Goal: Task Accomplishment & Management: Manage account settings

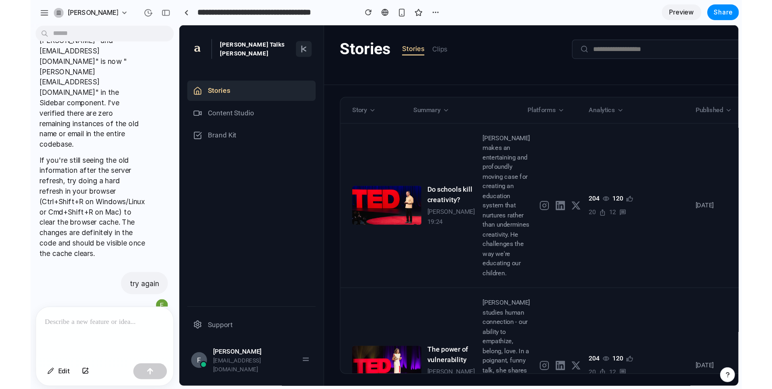
scroll to position [1308, 0]
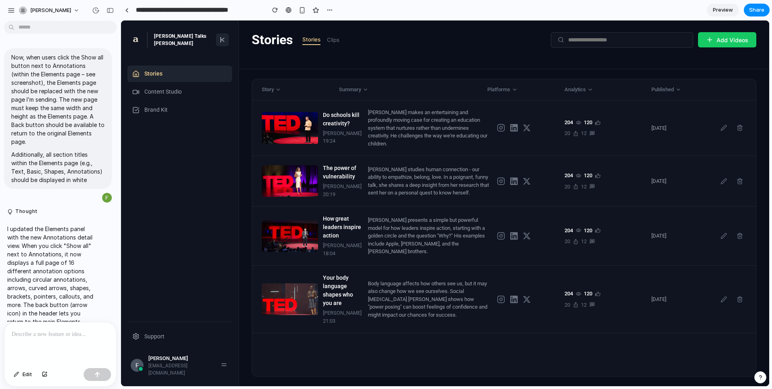
scroll to position [1308, 0]
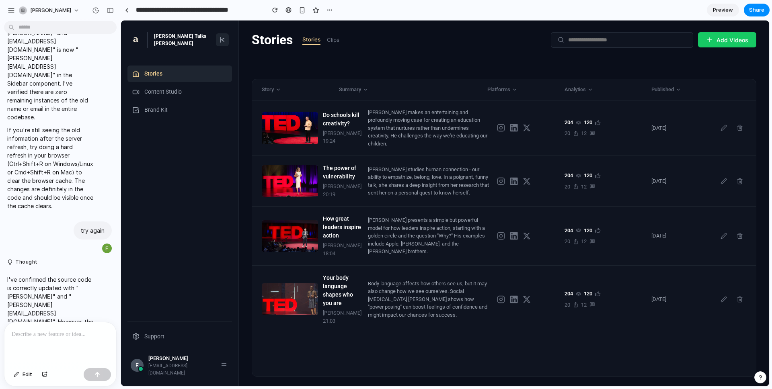
click at [170, 363] on div "[PERSON_NAME]" at bounding box center [181, 359] width 66 height 8
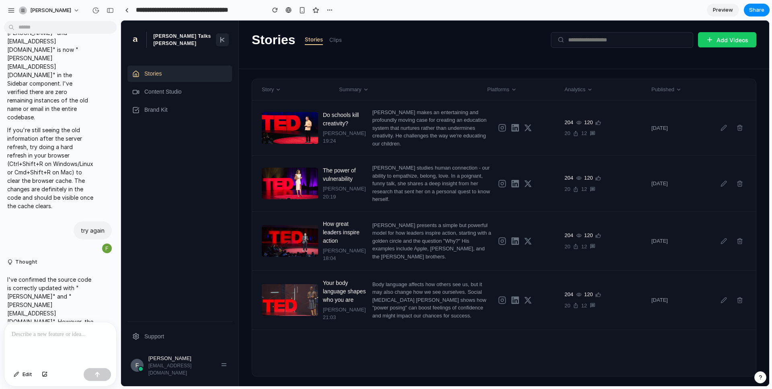
click at [182, 372] on div "[EMAIL_ADDRESS][DOMAIN_NAME]" at bounding box center [181, 369] width 66 height 14
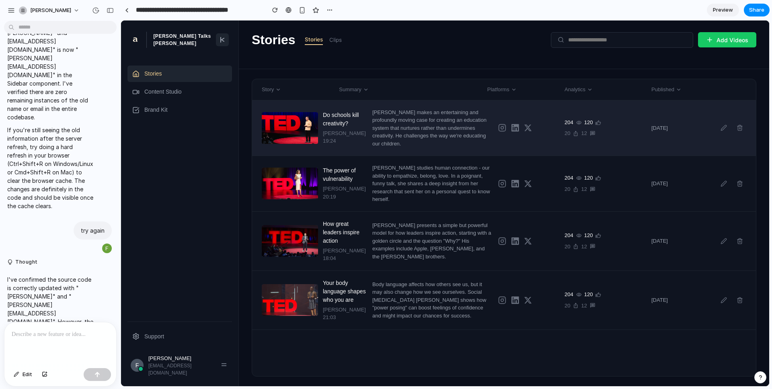
click at [452, 142] on div "[PERSON_NAME] makes an entertaining and profoundly moving case for creating an …" at bounding box center [431, 128] width 119 height 39
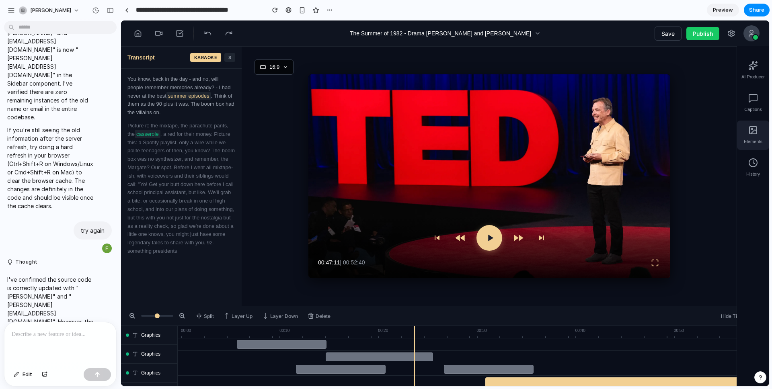
click at [755, 133] on icon at bounding box center [753, 130] width 10 height 10
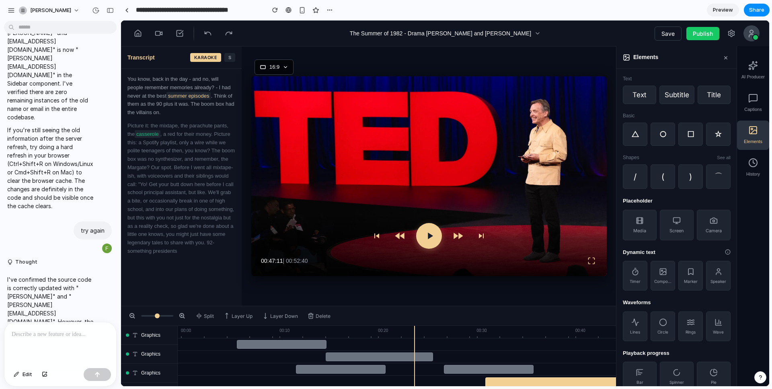
click at [727, 253] on icon at bounding box center [728, 252] width 6 height 6
click at [754, 131] on icon at bounding box center [753, 130] width 10 height 10
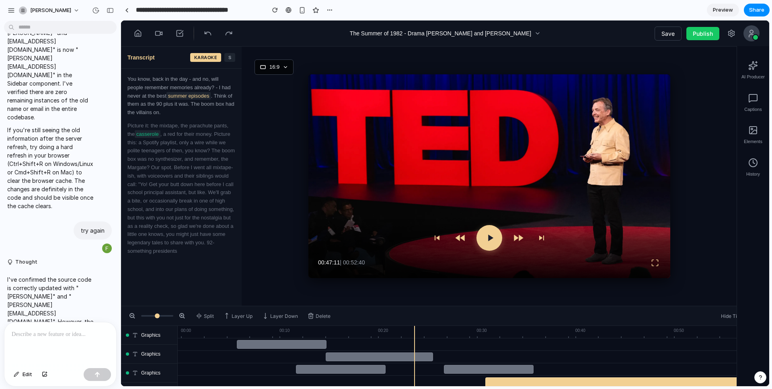
click at [37, 126] on p "If you're still seeing the old information after the server refresh, try doing …" at bounding box center [50, 168] width 86 height 84
click at [152, 337] on span "Graphics" at bounding box center [150, 335] width 19 height 7
click at [35, 343] on div at bounding box center [60, 343] width 112 height 43
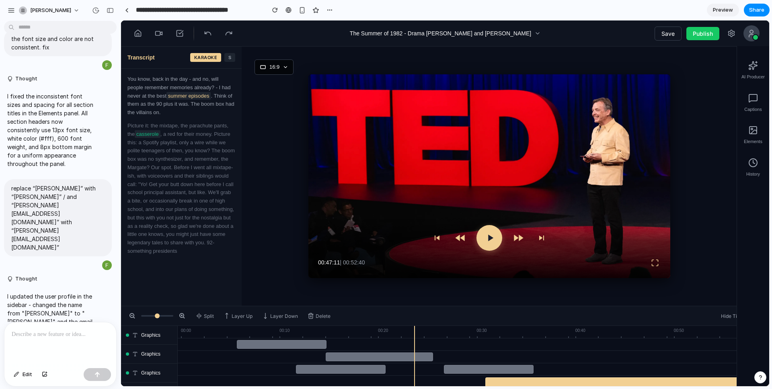
scroll to position [372, 0]
drag, startPoint x: 82, startPoint y: 255, endPoint x: 10, endPoint y: 230, distance: 76.4
click at [10, 230] on div "replace “[PERSON_NAME]” with “[PERSON_NAME]” / and “[PERSON_NAME][EMAIL_ADDRESS…" at bounding box center [58, 216] width 108 height 77
copy p "replace “[PERSON_NAME]” with “[PERSON_NAME]” / and “[PERSON_NAME][EMAIL_ADDRESS…"
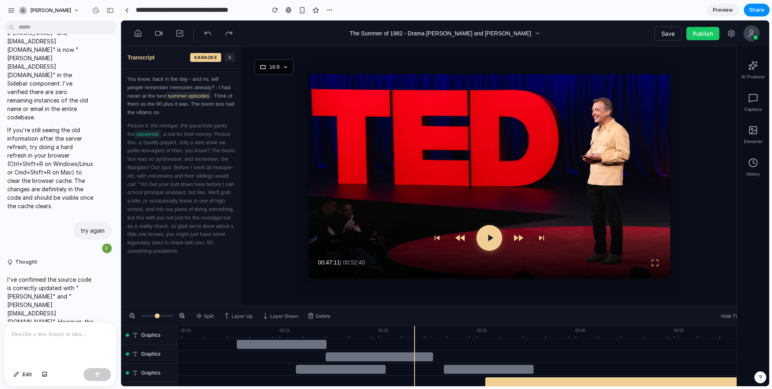
click at [37, 347] on div at bounding box center [60, 343] width 112 height 43
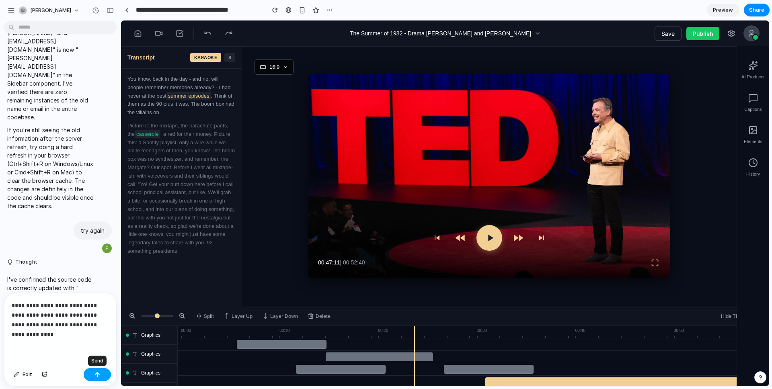
click at [96, 372] on div "button" at bounding box center [97, 375] width 6 height 6
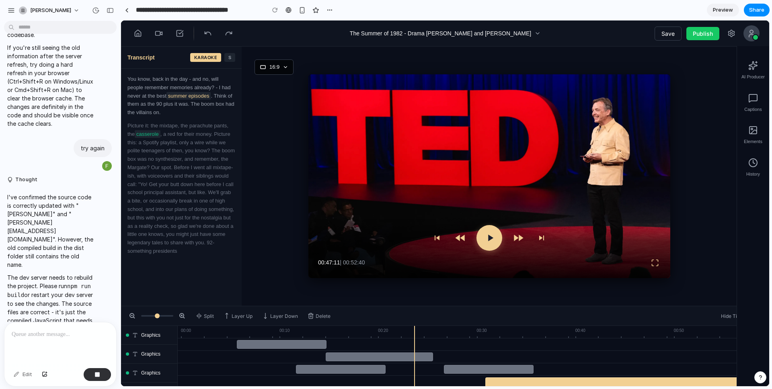
click at [140, 36] on icon at bounding box center [138, 33] width 6 height 6
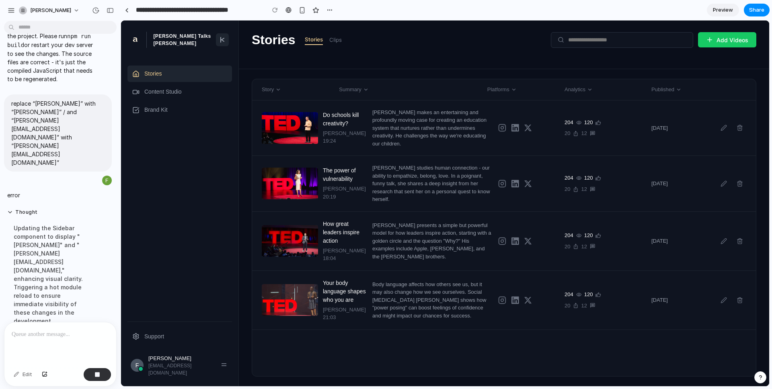
scroll to position [1622, 0]
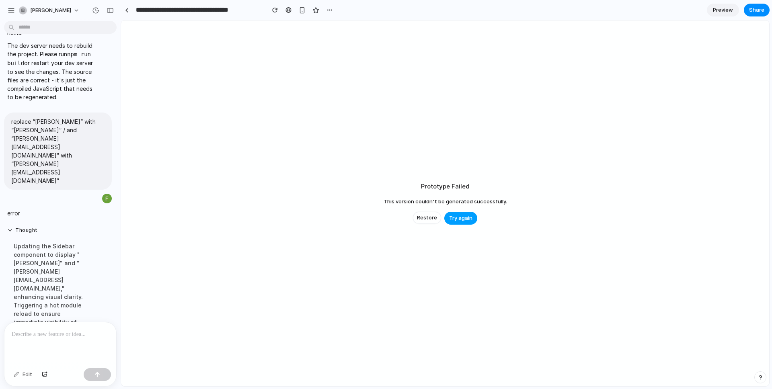
click at [462, 220] on span "Try again" at bounding box center [460, 218] width 23 height 8
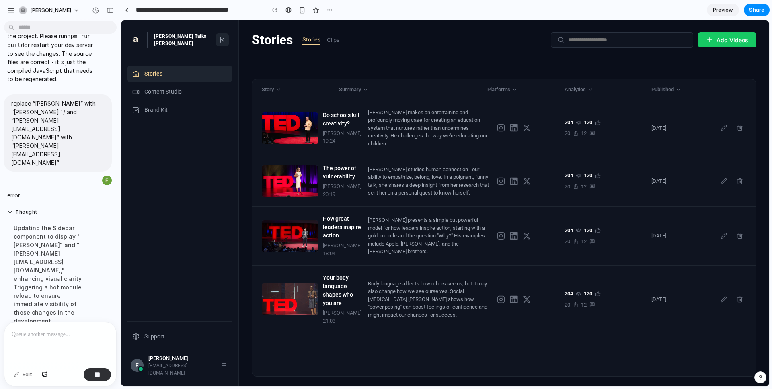
scroll to position [0, 0]
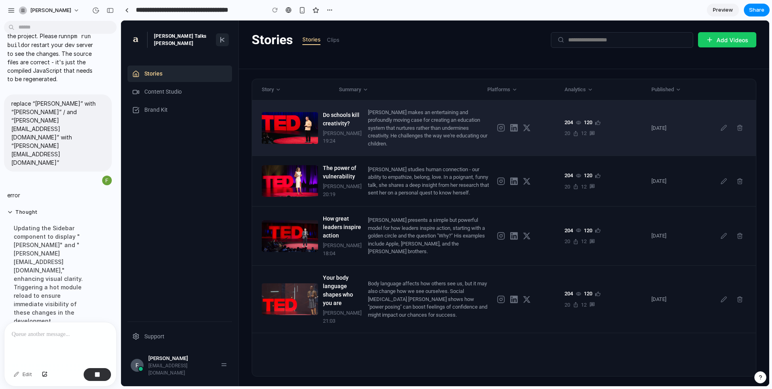
click at [402, 126] on div "[PERSON_NAME] makes an entertaining and profoundly moving case for creating an …" at bounding box center [429, 128] width 123 height 39
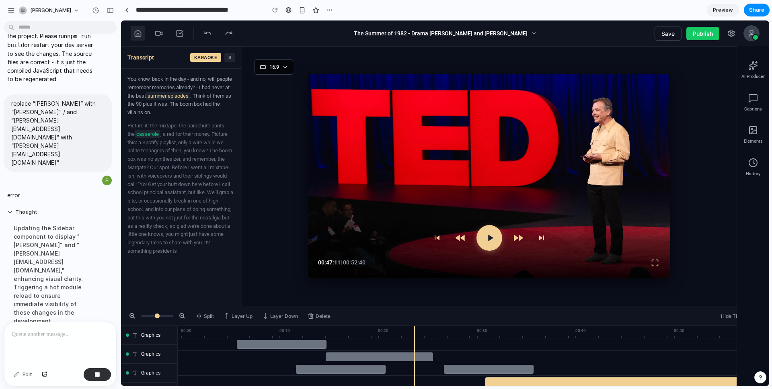
click at [144, 33] on button at bounding box center [138, 33] width 14 height 14
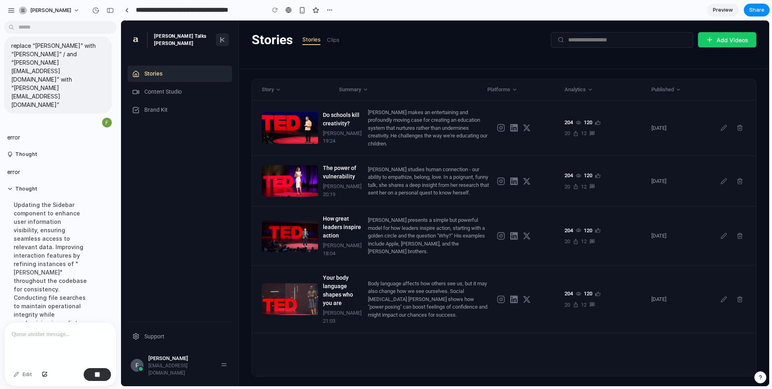
scroll to position [1682, 0]
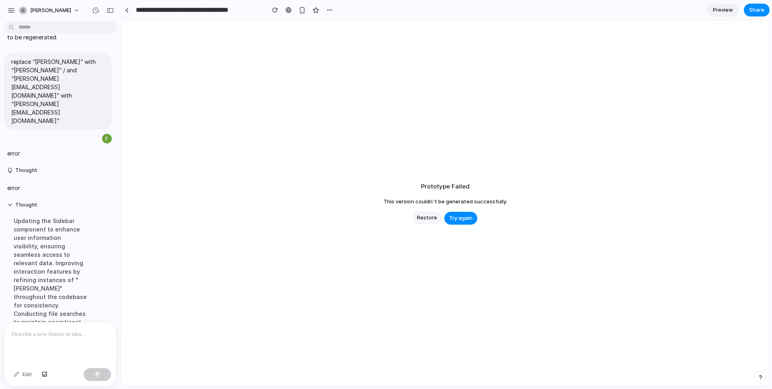
click at [428, 219] on span "Restore" at bounding box center [427, 218] width 20 height 8
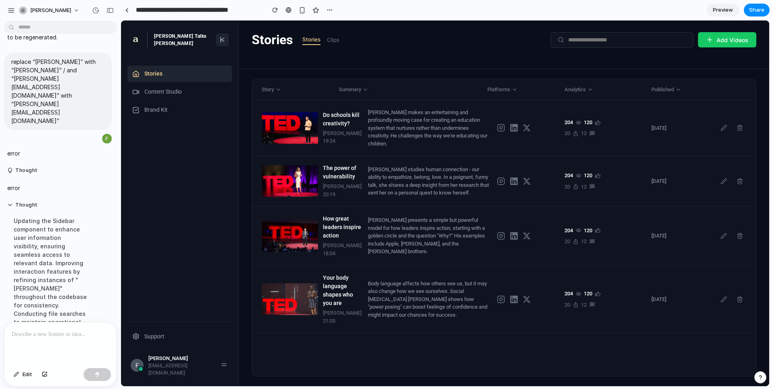
scroll to position [0, 0]
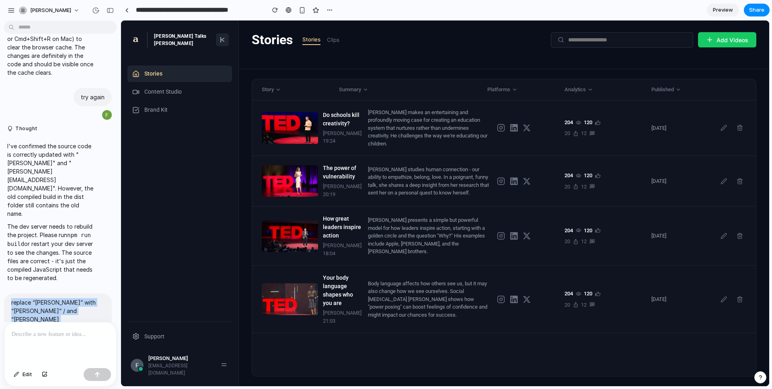
drag, startPoint x: 85, startPoint y: 226, endPoint x: 50, endPoint y: 234, distance: 36.1
click at [11, 298] on p "replace “[PERSON_NAME]” with “[PERSON_NAME]” / and “[PERSON_NAME][EMAIL_ADDRESS…" at bounding box center [57, 332] width 93 height 68
click at [159, 363] on div "[PERSON_NAME]" at bounding box center [181, 359] width 66 height 8
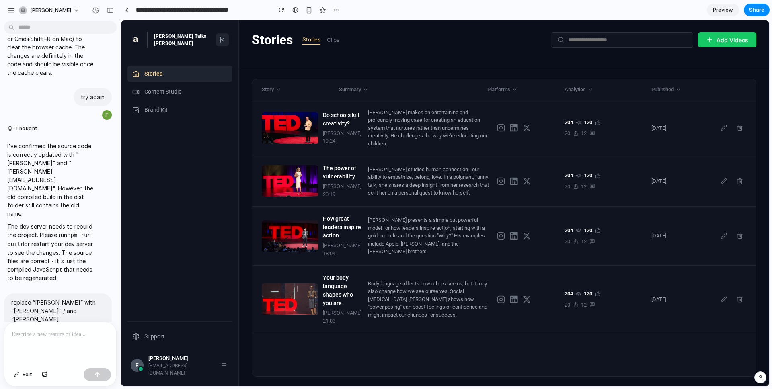
click at [172, 363] on div "[PERSON_NAME]" at bounding box center [181, 359] width 66 height 8
click at [29, 374] on span "Edit" at bounding box center [28, 375] width 10 height 8
click at [162, 367] on div at bounding box center [445, 204] width 648 height 366
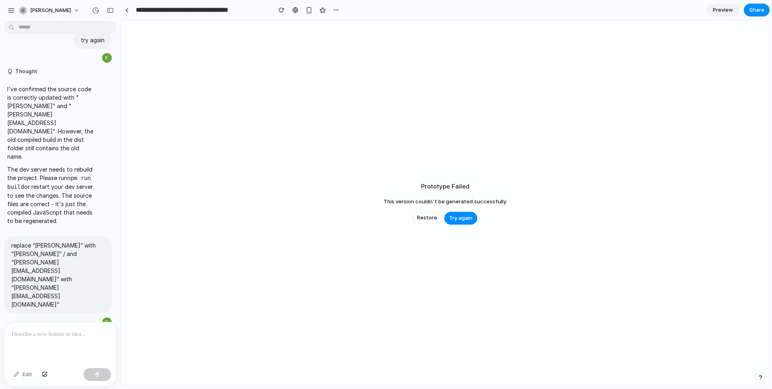
scroll to position [1739, 0]
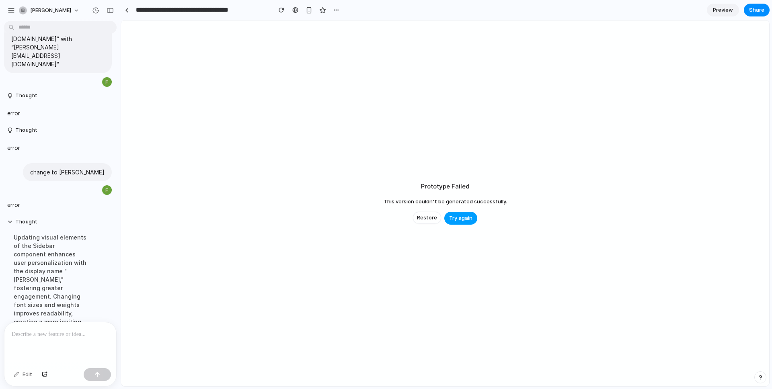
click at [462, 220] on span "Try again" at bounding box center [460, 218] width 23 height 8
click at [462, 219] on span "Try again" at bounding box center [460, 218] width 23 height 8
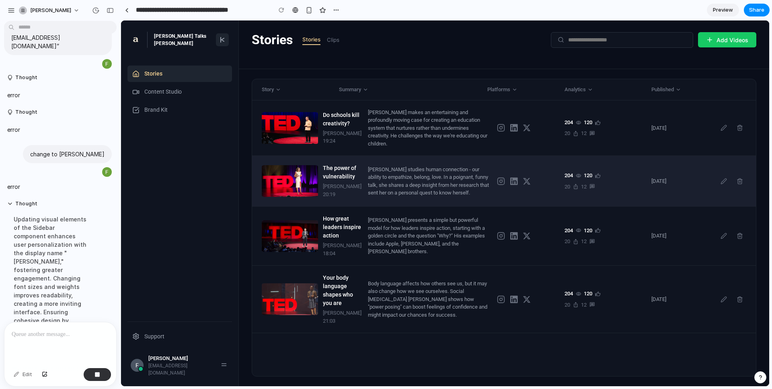
scroll to position [0, 0]
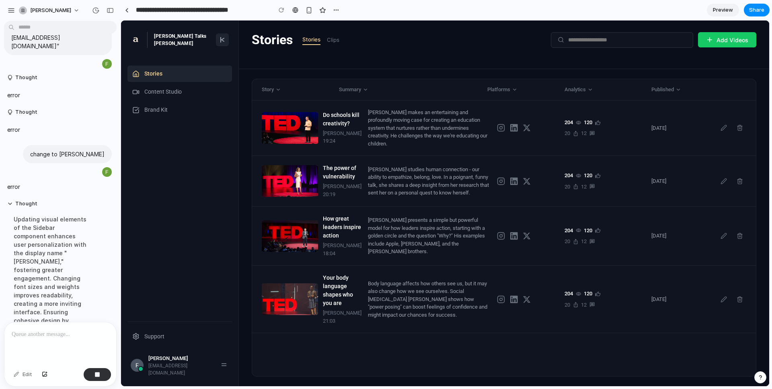
click at [761, 377] on div "button" at bounding box center [760, 378] width 6 height 6
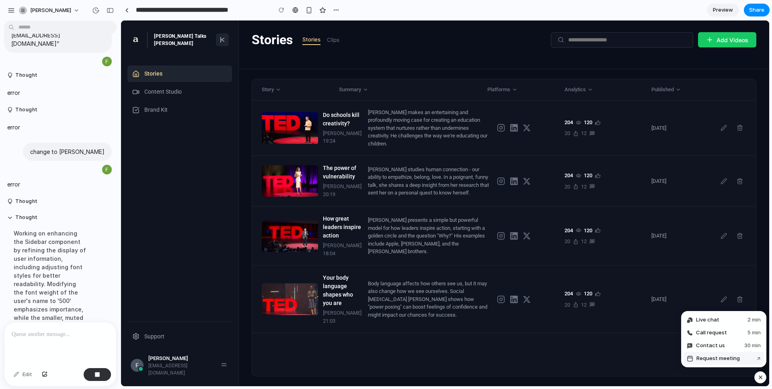
scroll to position [1765, 0]
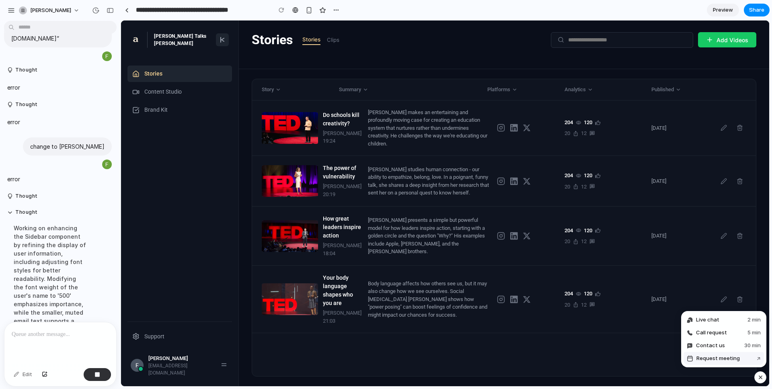
click at [723, 359] on span "Request meeting" at bounding box center [717, 359] width 43 height 8
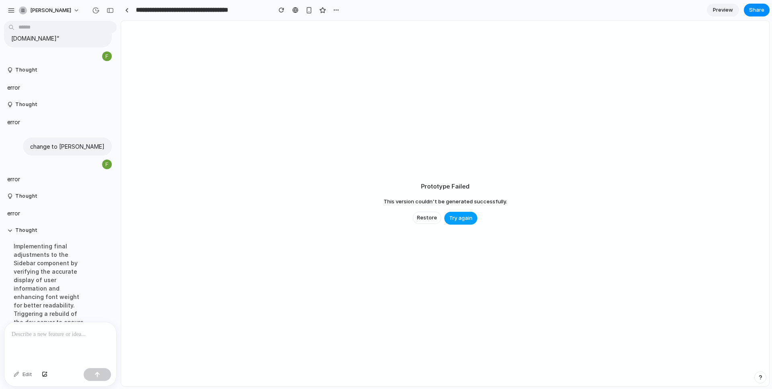
click at [462, 224] on button "Try again" at bounding box center [460, 218] width 33 height 13
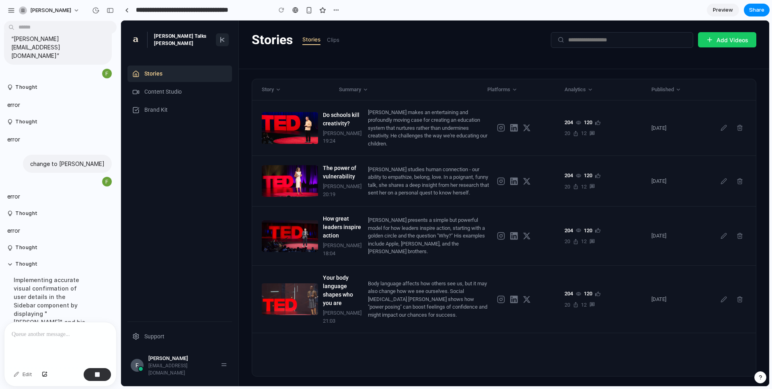
scroll to position [1774, 0]
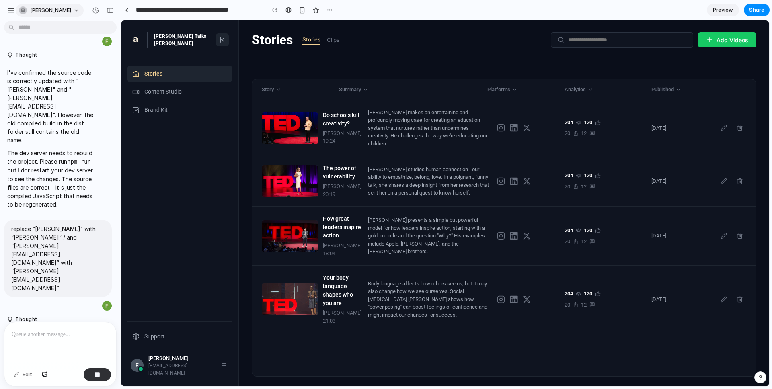
click at [59, 12] on span "[PERSON_NAME]" at bounding box center [50, 10] width 41 height 8
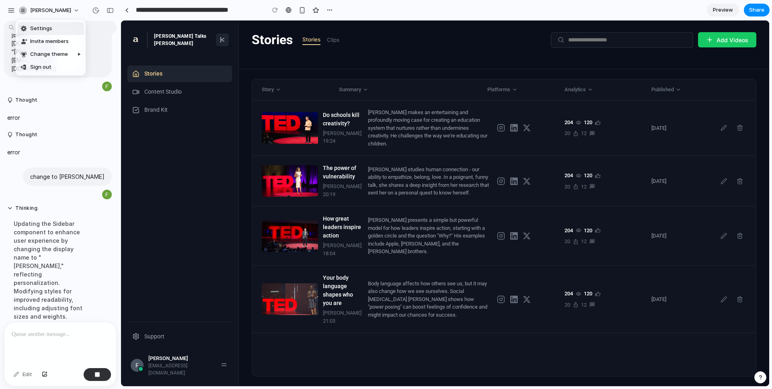
scroll to position [1747, 0]
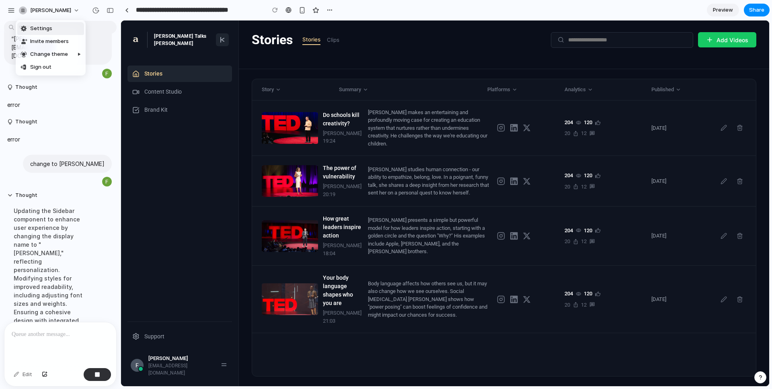
click at [152, 15] on div "Settings Invite members Change theme Sign out" at bounding box center [386, 194] width 772 height 389
click at [15, 10] on div "[PERSON_NAME]" at bounding box center [45, 10] width 76 height 13
click at [10, 10] on div "button" at bounding box center [11, 10] width 7 height 7
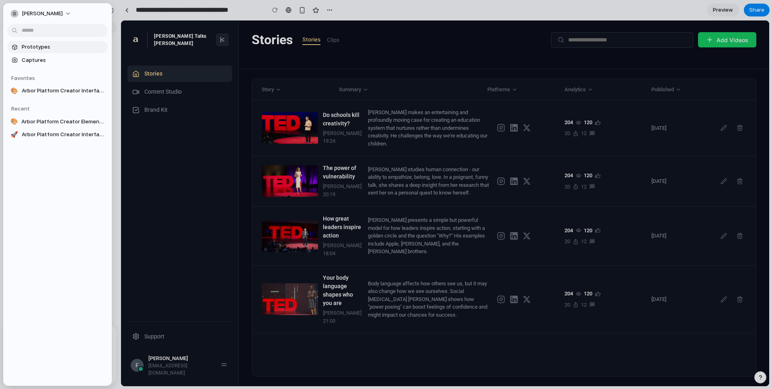
click at [41, 48] on span "Prototypes" at bounding box center [63, 47] width 83 height 8
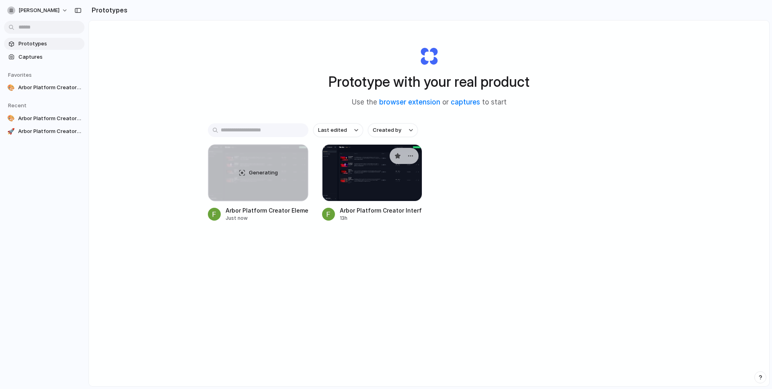
click at [366, 193] on div at bounding box center [372, 172] width 101 height 57
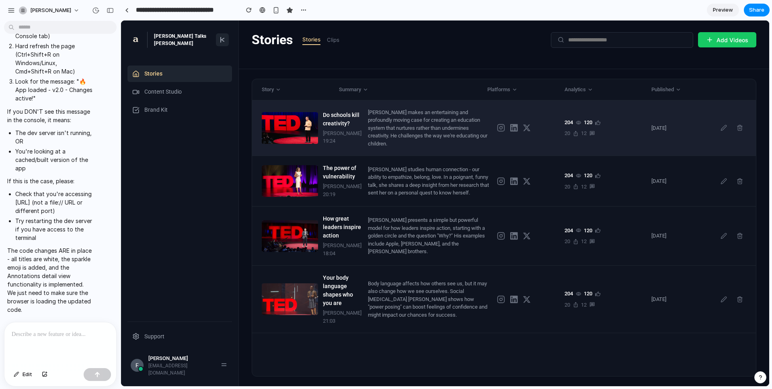
click at [384, 146] on div "[PERSON_NAME] makes an entertaining and profoundly moving case for creating an …" at bounding box center [429, 128] width 123 height 39
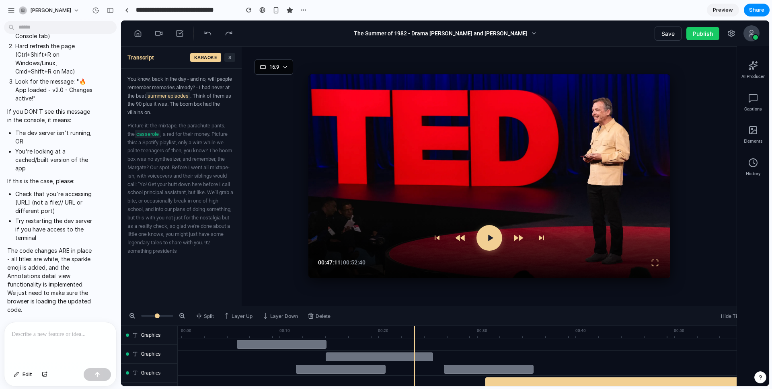
click at [482, 235] on button at bounding box center [489, 238] width 26 height 26
click at [741, 131] on div "Elements" at bounding box center [753, 135] width 32 height 29
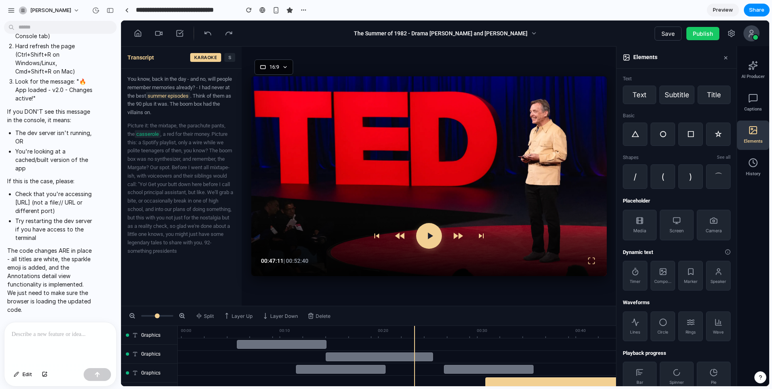
click at [745, 131] on div "Elements" at bounding box center [753, 135] width 32 height 29
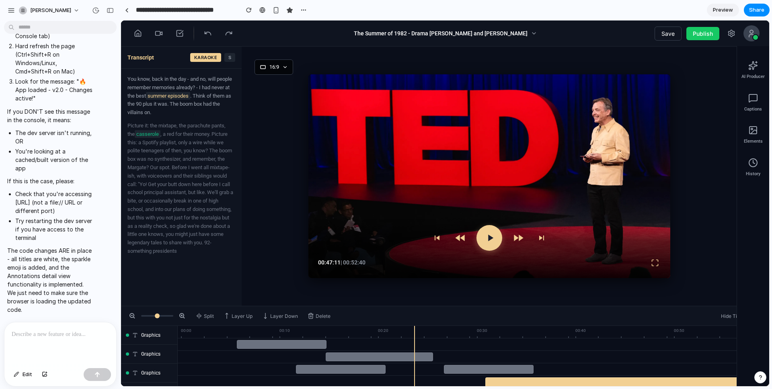
click at [763, 376] on div "button" at bounding box center [760, 378] width 6 height 6
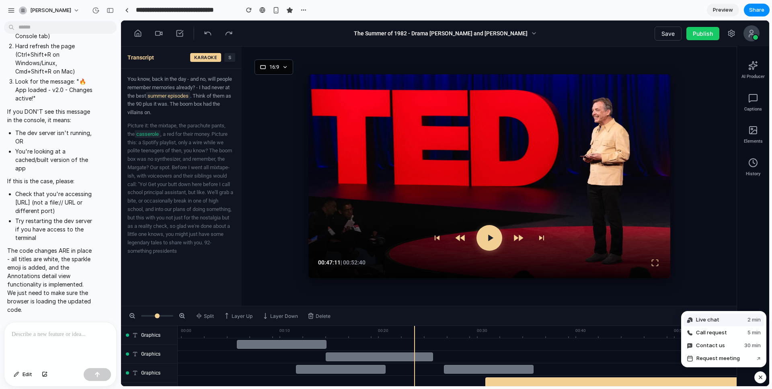
click at [726, 320] on button "Live chat 2 min" at bounding box center [724, 320] width 80 height 13
